Goal: Obtain resource: Obtain resource

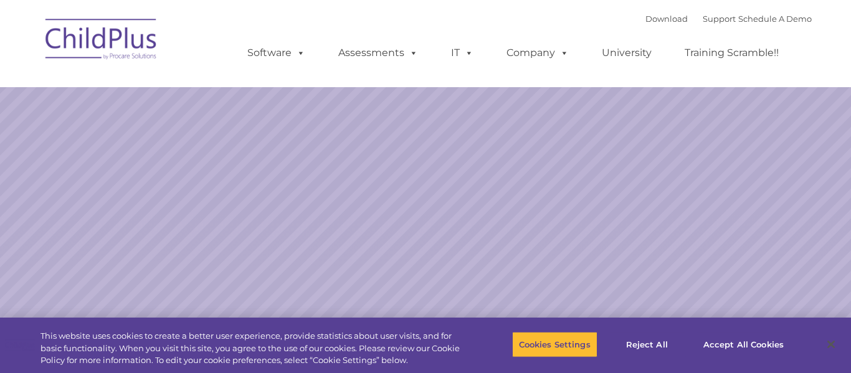
select select "MEDIUM"
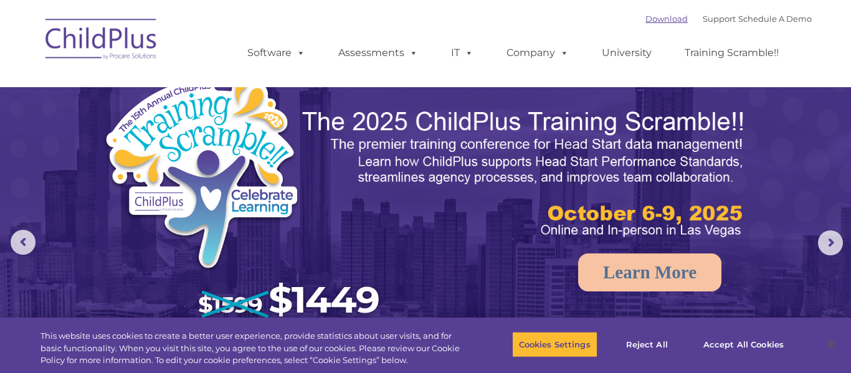
click at [645, 21] on link "Download" at bounding box center [666, 19] width 42 height 10
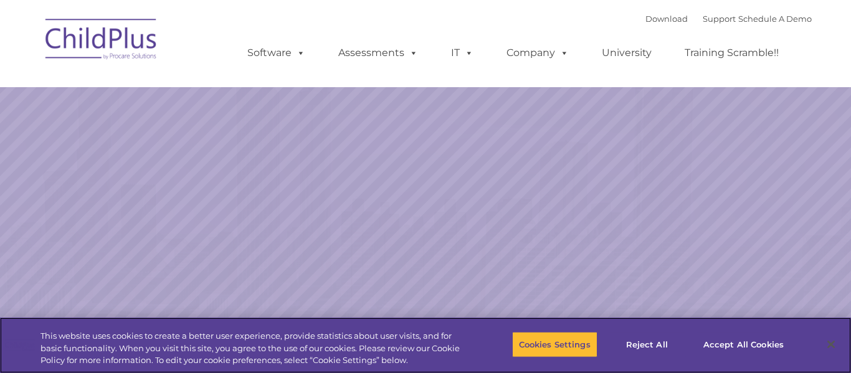
select select "MEDIUM"
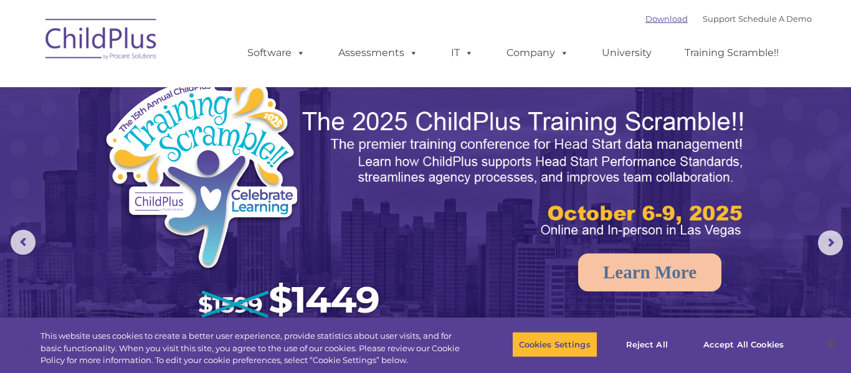
click at [652, 21] on link "Download" at bounding box center [666, 19] width 42 height 10
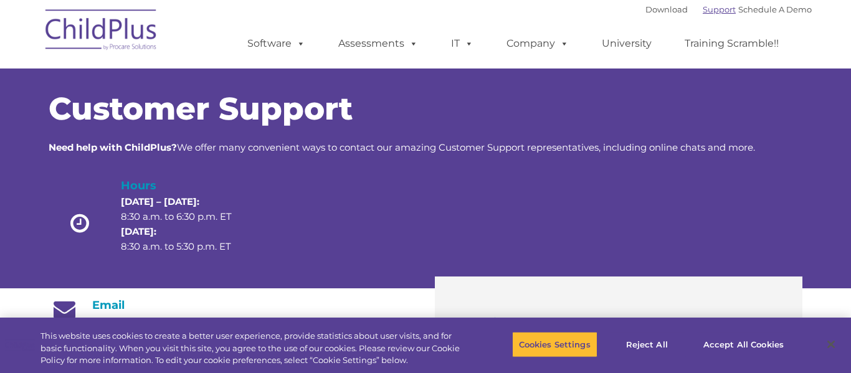
click at [706, 7] on link "Support" at bounding box center [719, 9] width 33 height 10
click at [741, 346] on button "Accept All Cookies" at bounding box center [743, 344] width 94 height 26
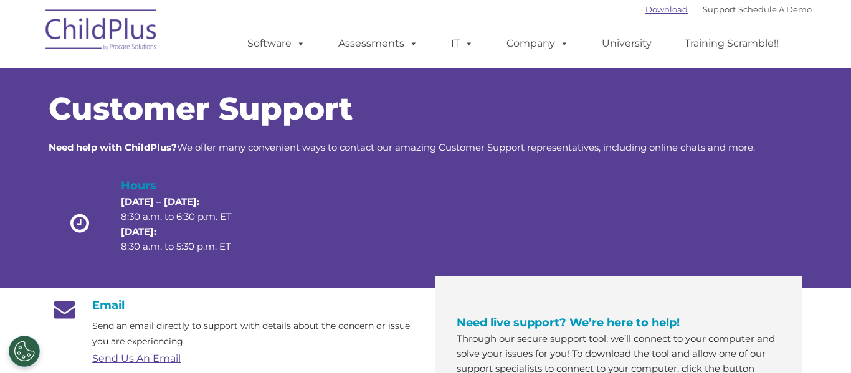
click at [650, 11] on link "Download" at bounding box center [666, 9] width 42 height 10
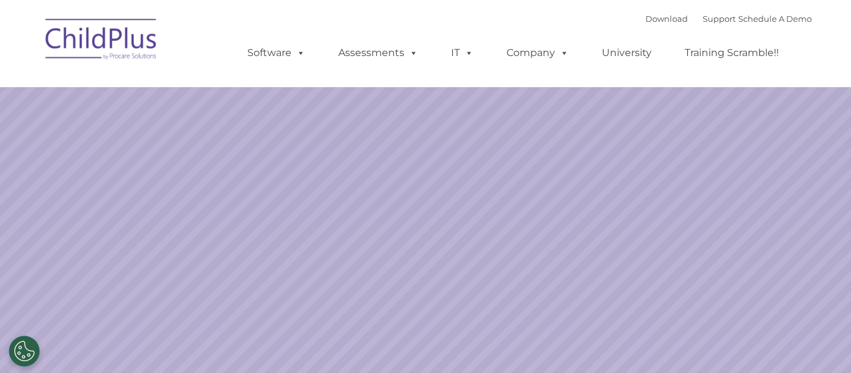
select select "MEDIUM"
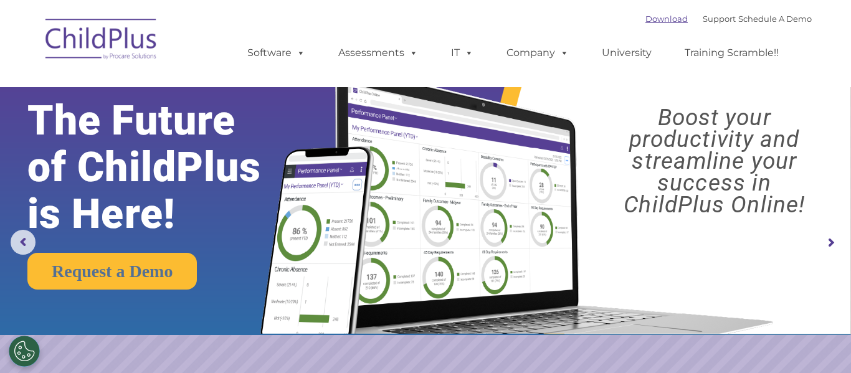
click at [652, 15] on link "Download" at bounding box center [666, 19] width 42 height 10
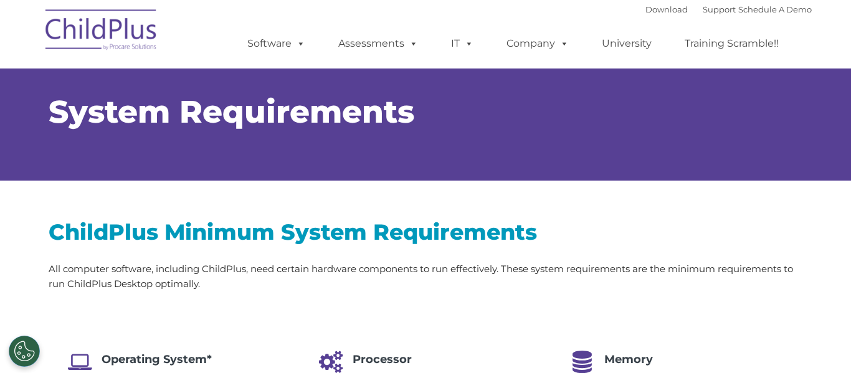
select select "MEDIUM"
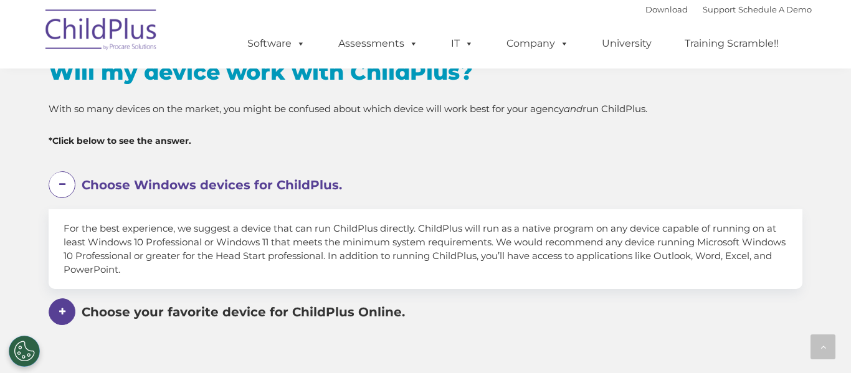
scroll to position [686, 0]
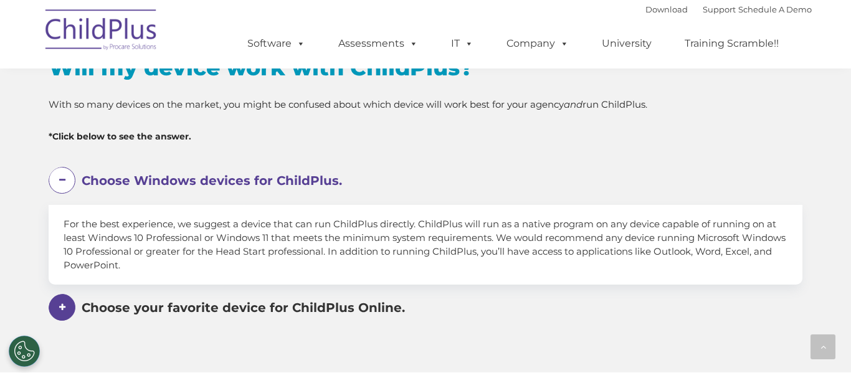
click at [0, 0] on span at bounding box center [0, 0] width 0 height 0
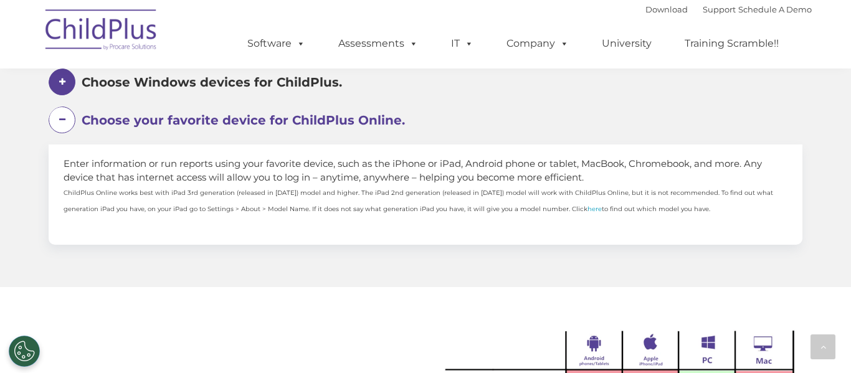
scroll to position [785, 0]
click at [199, 118] on span "Choose your favorite device for ChildPlus Online." at bounding box center [243, 118] width 323 height 15
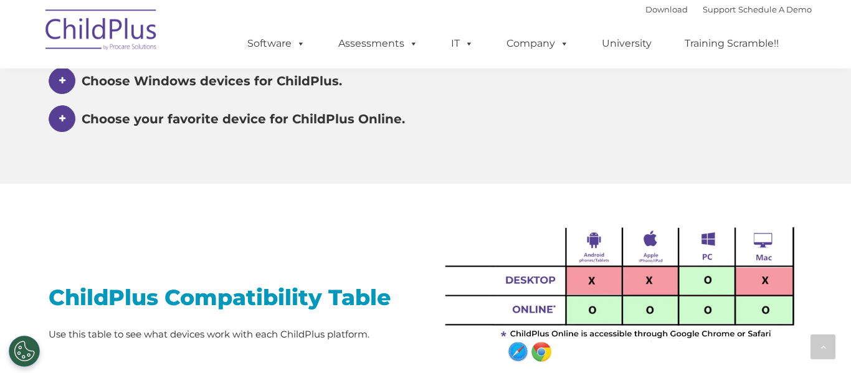
click at [199, 88] on span "Choose your favorite device for ChildPlus Online." at bounding box center [212, 80] width 260 height 15
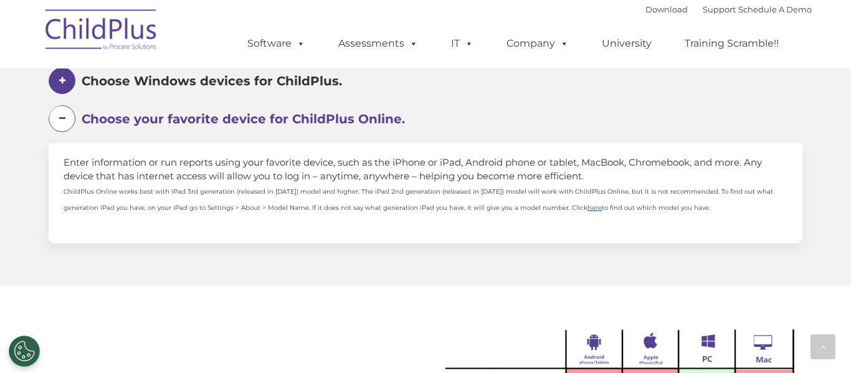
click at [587, 211] on link "here" at bounding box center [594, 208] width 14 height 8
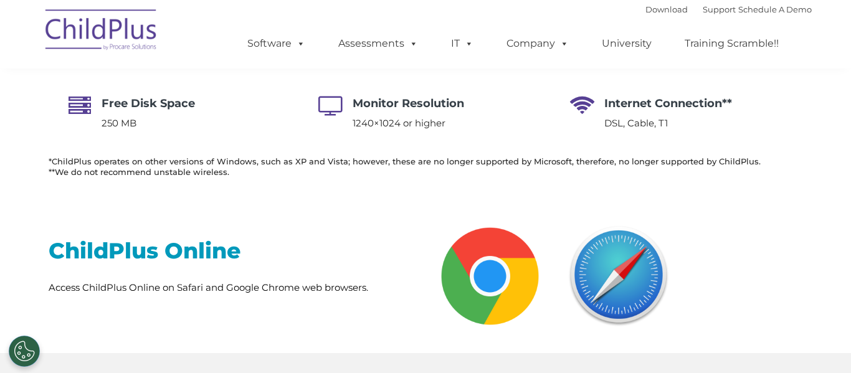
scroll to position [0, 0]
